Goal: Task Accomplishment & Management: Complete application form

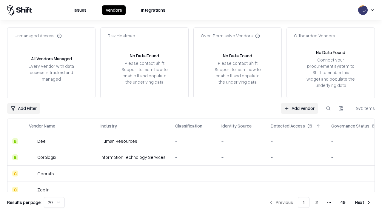
click at [300, 108] on link "Add Vendor" at bounding box center [299, 108] width 37 height 11
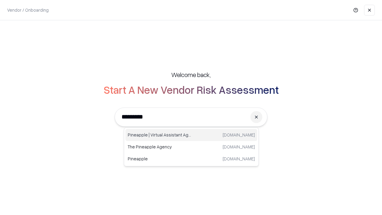
click at [191, 135] on div "Pineapple | Virtual Assistant Agency [DOMAIN_NAME]" at bounding box center [191, 135] width 132 height 12
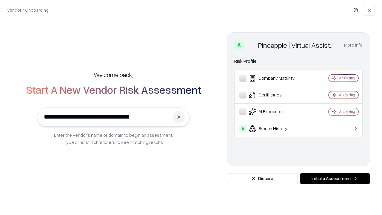
type input "**********"
click at [335, 179] on button "Initiate Assessment" at bounding box center [335, 178] width 70 height 11
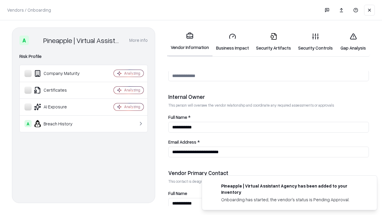
scroll to position [309, 0]
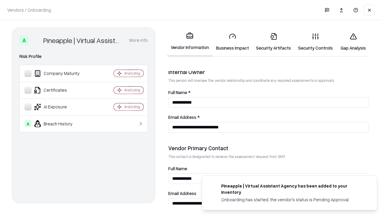
click at [233, 42] on link "Business Impact" at bounding box center [233, 42] width 40 height 28
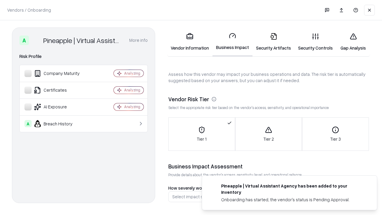
click at [353, 42] on link "Gap Analysis" at bounding box center [354, 42] width 34 height 28
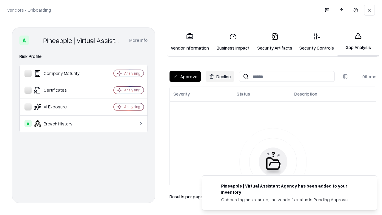
click at [185, 76] on button "Approve" at bounding box center [185, 76] width 31 height 11
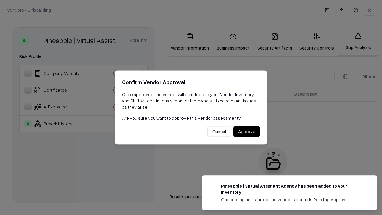
click at [247, 131] on button "Approve" at bounding box center [247, 131] width 27 height 11
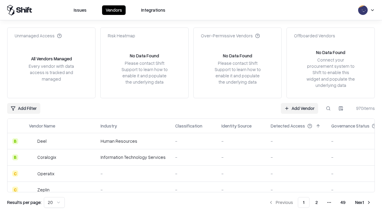
type input "**********"
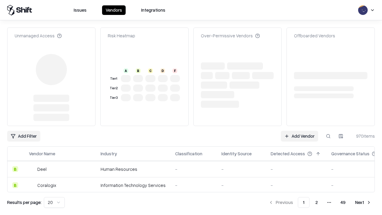
click at [300, 131] on link "Add Vendor" at bounding box center [299, 136] width 37 height 11
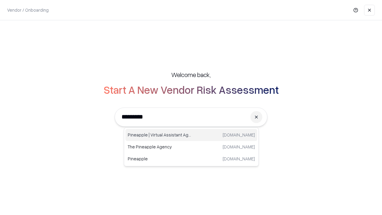
click at [191, 135] on div "Pineapple | Virtual Assistant Agency [DOMAIN_NAME]" at bounding box center [191, 135] width 132 height 12
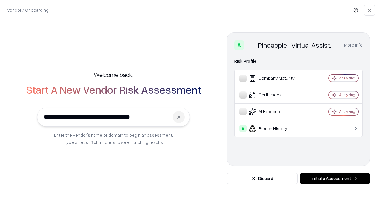
type input "**********"
click at [335, 179] on button "Initiate Assessment" at bounding box center [335, 178] width 70 height 11
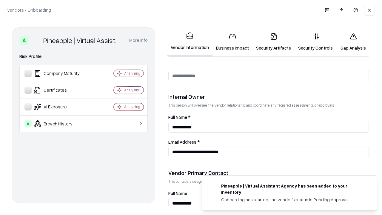
scroll to position [309, 0]
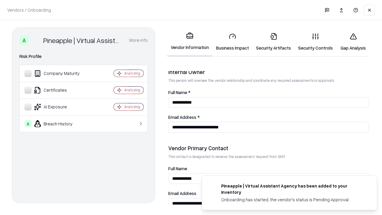
click at [353, 42] on link "Gap Analysis" at bounding box center [354, 42] width 34 height 28
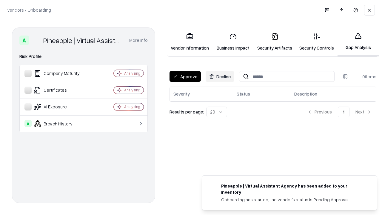
click at [185, 76] on button "Approve" at bounding box center [185, 76] width 31 height 11
